Goal: Submit feedback/report problem

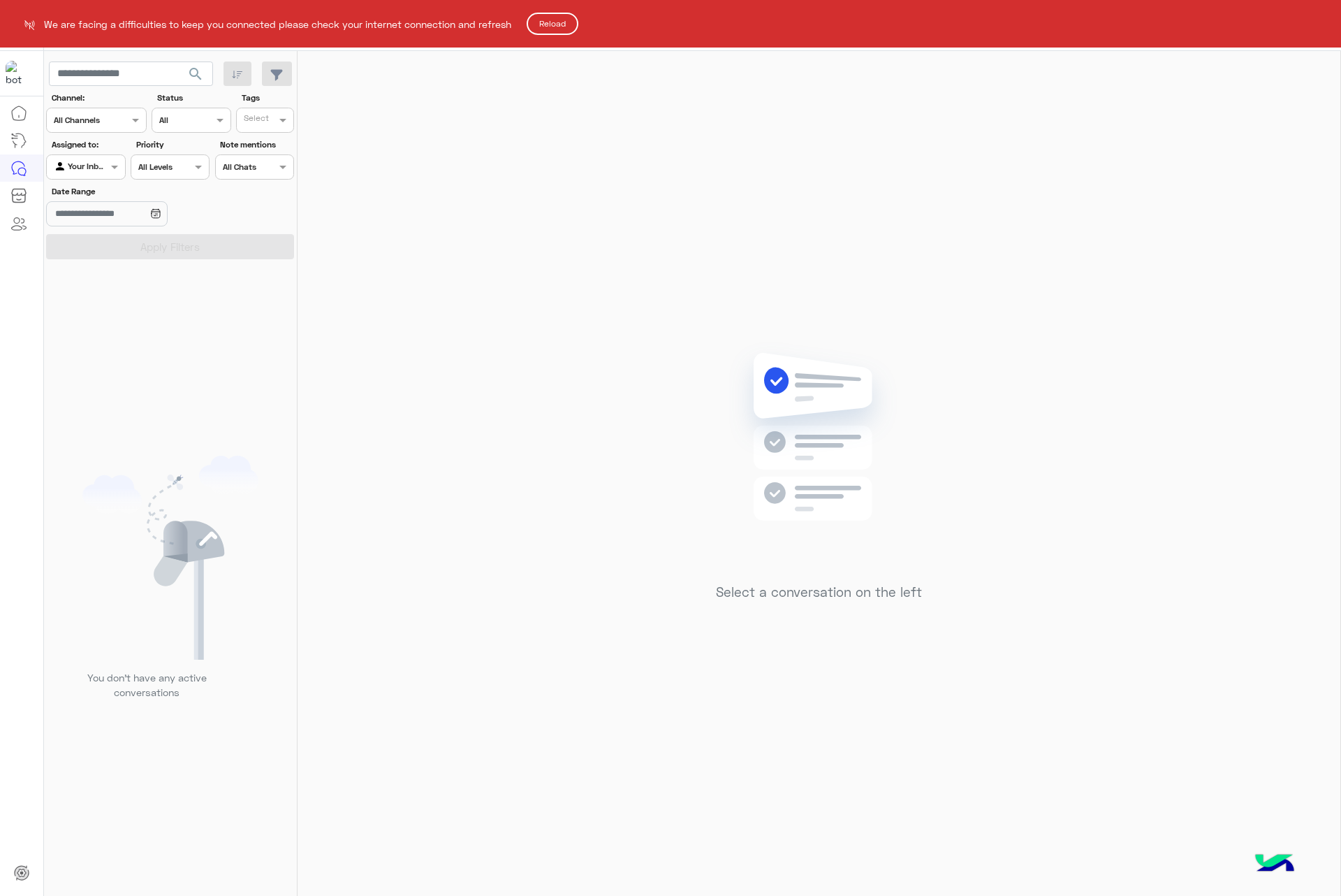
drag, startPoint x: 552, startPoint y: 9, endPoint x: 559, endPoint y: 20, distance: 13.0
click at [552, 9] on html "We are facing a difficulties to keep you connected please check your internet c…" at bounding box center [670, 448] width 1341 height 896
click at [559, 20] on button "Reload" at bounding box center [553, 24] width 51 height 23
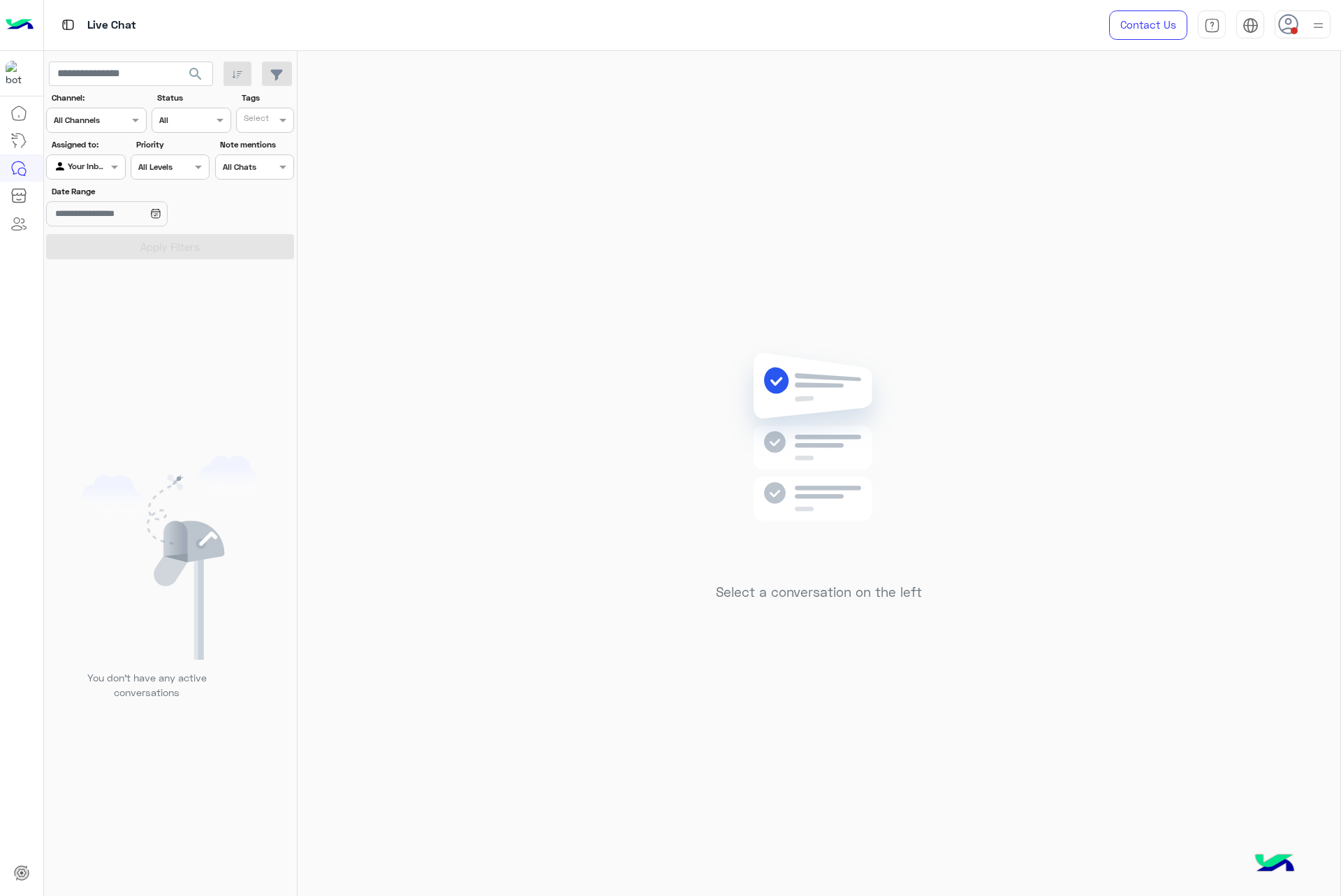
click at [1278, 26] on icon at bounding box center [1289, 25] width 21 height 21
click at [1222, 204] on label "Offline" at bounding box center [1243, 198] width 152 height 25
